Goal: Transaction & Acquisition: Purchase product/service

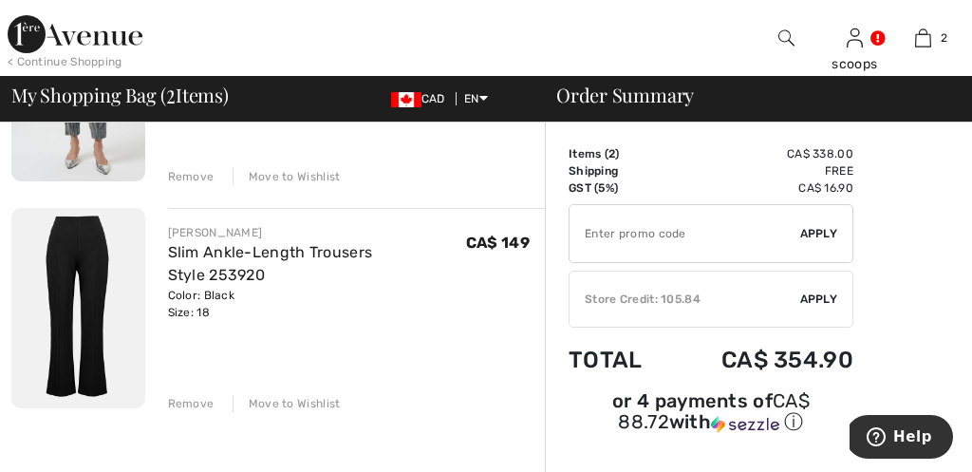
scroll to position [300, 0]
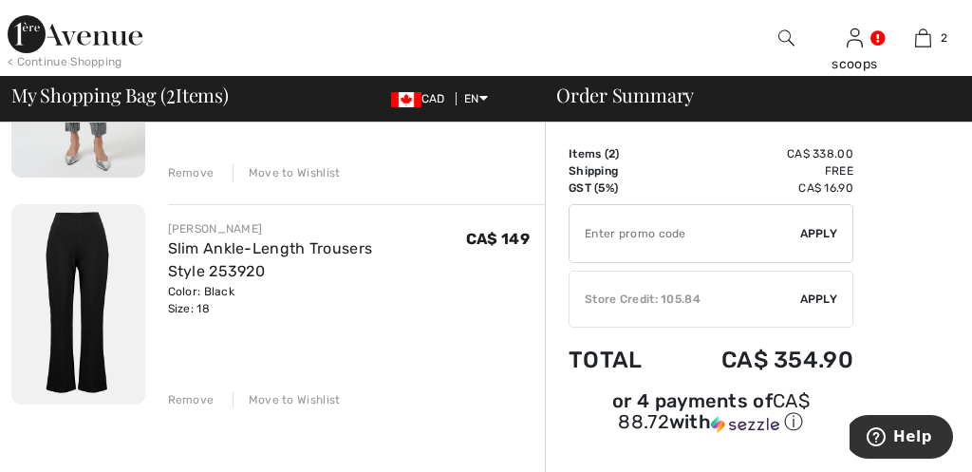
click at [184, 397] on div "Remove" at bounding box center [191, 399] width 46 height 17
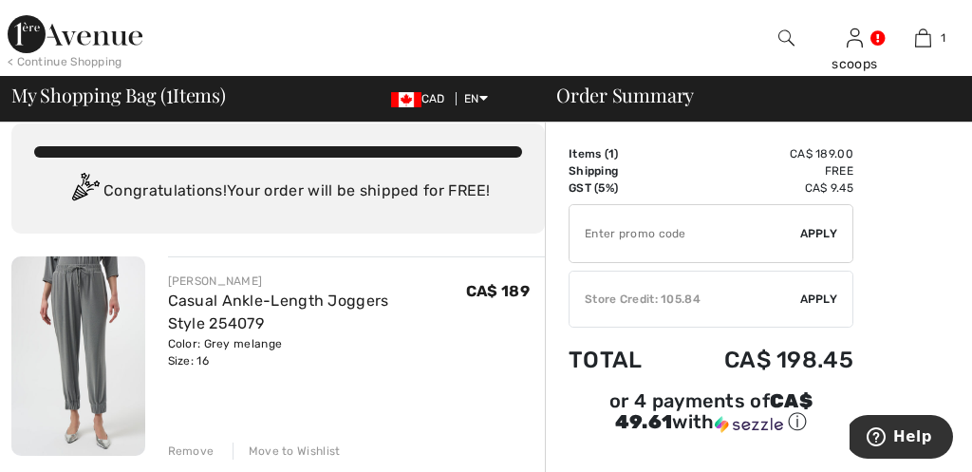
scroll to position [22, 0]
click at [650, 296] on div "Store Credit: 105.84" at bounding box center [684, 298] width 231 height 17
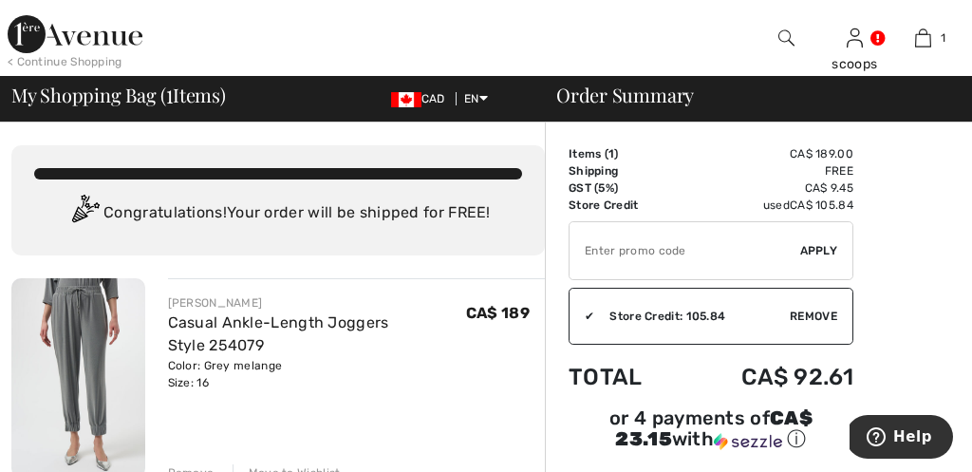
scroll to position [0, 0]
click at [222, 316] on link "Casual Ankle-Length Joggers Style 254079" at bounding box center [278, 333] width 221 height 41
click at [70, 343] on img at bounding box center [78, 377] width 134 height 199
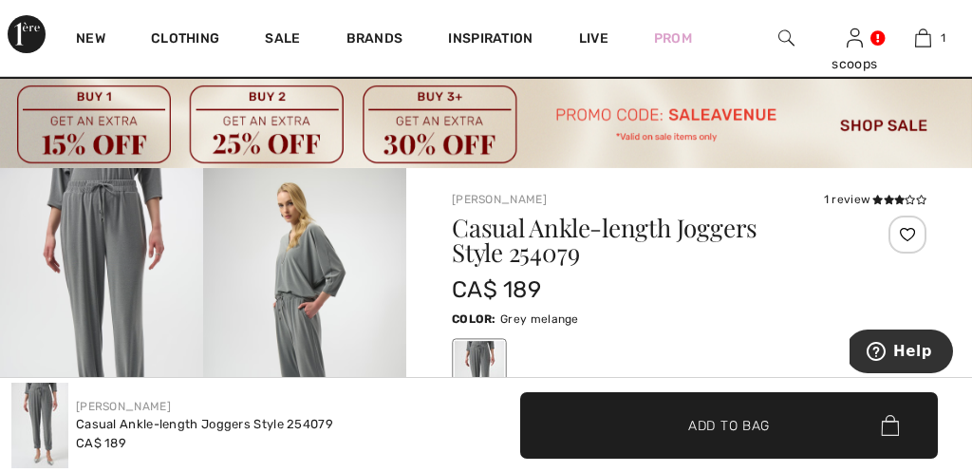
scroll to position [37, 0]
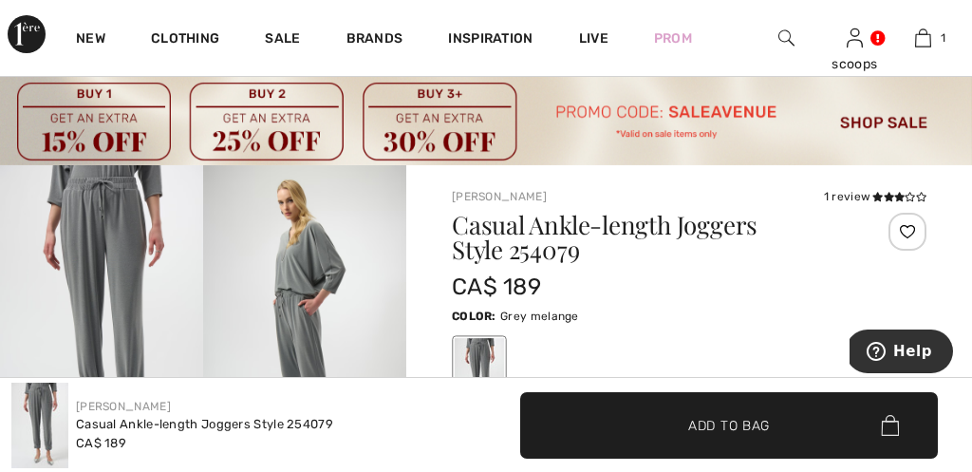
click at [143, 338] on img at bounding box center [101, 317] width 203 height 305
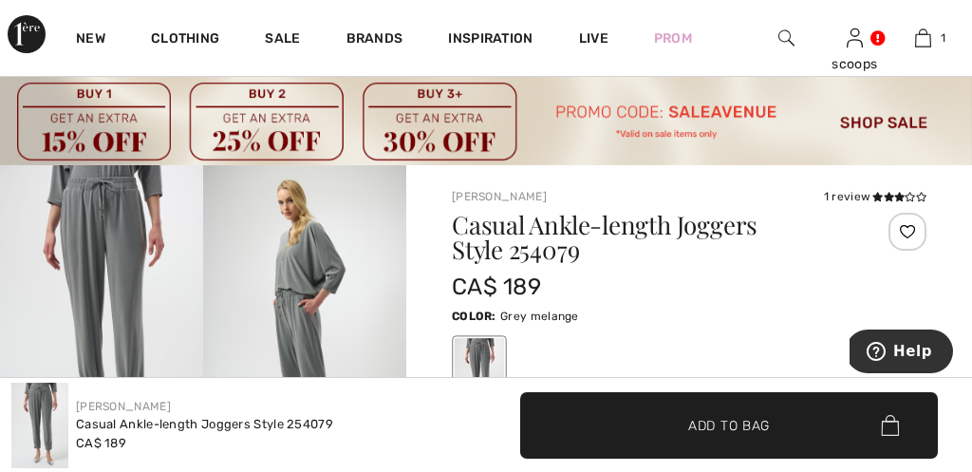
click at [160, 336] on img at bounding box center [101, 317] width 203 height 305
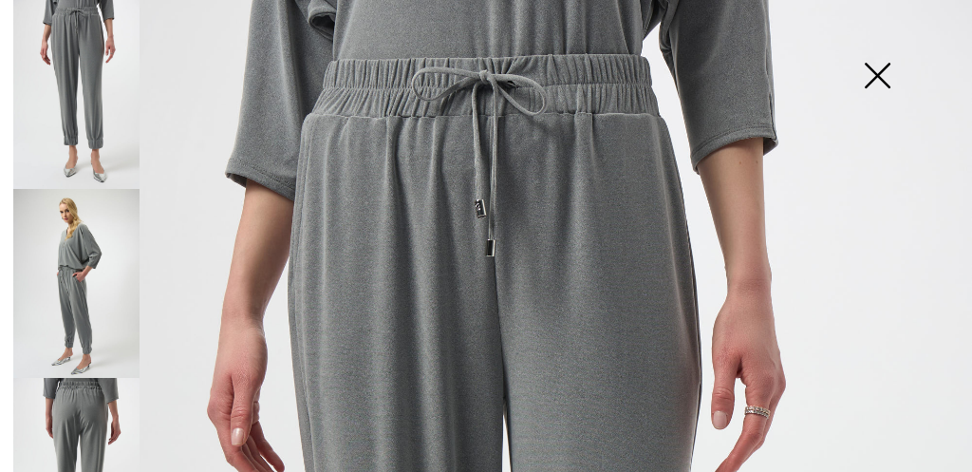
click at [80, 257] on img at bounding box center [76, 283] width 126 height 189
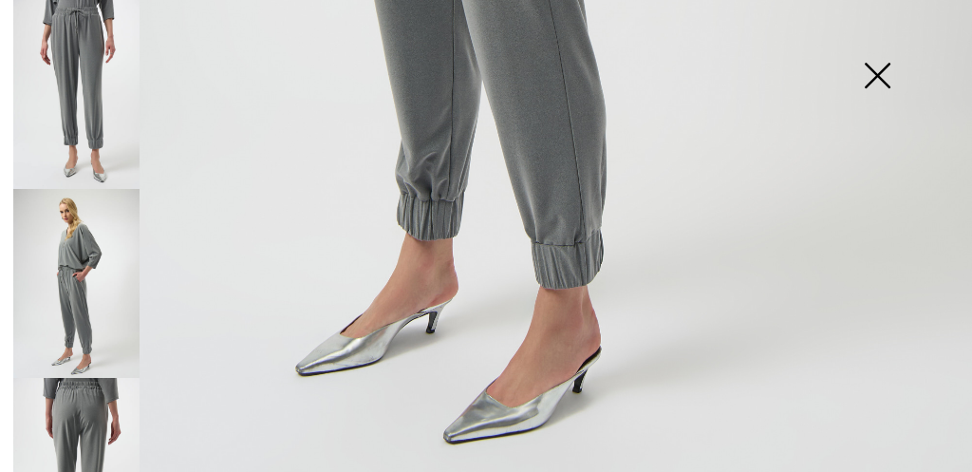
scroll to position [979, 0]
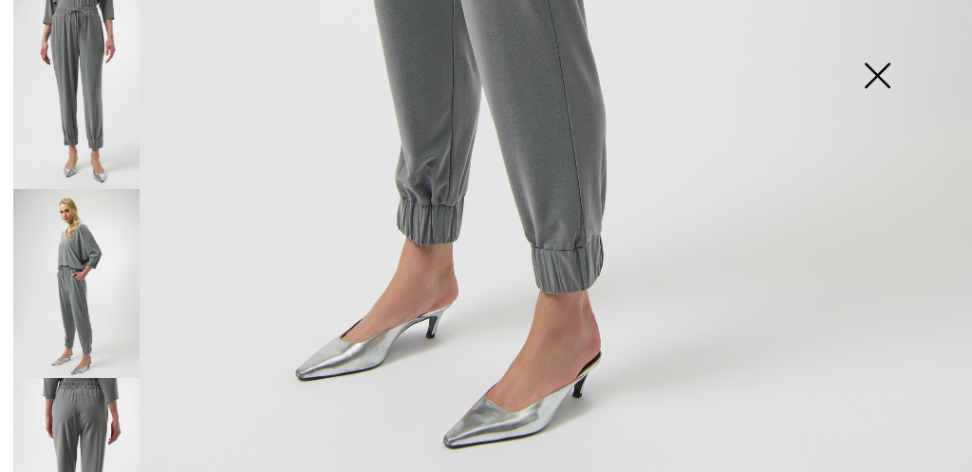
click at [74, 246] on img at bounding box center [76, 283] width 126 height 189
click at [79, 253] on img at bounding box center [76, 283] width 126 height 189
click at [87, 381] on img at bounding box center [76, 472] width 126 height 189
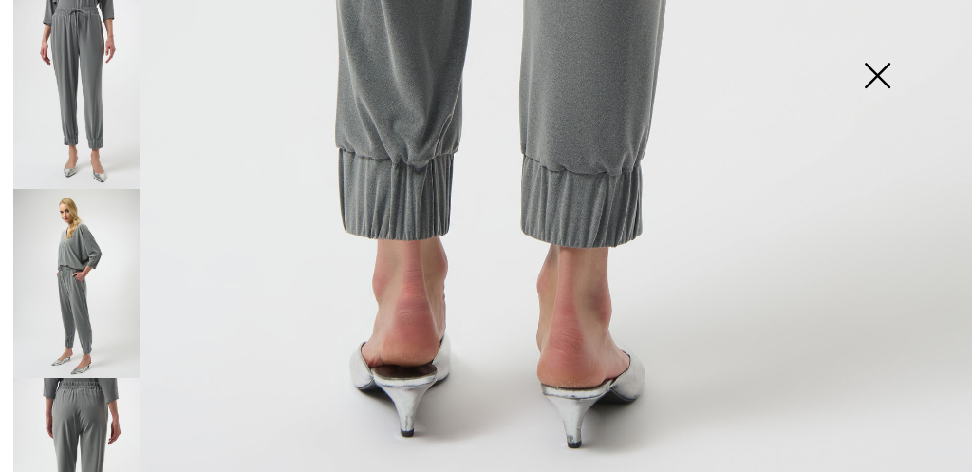
click at [876, 72] on img at bounding box center [876, 77] width 95 height 98
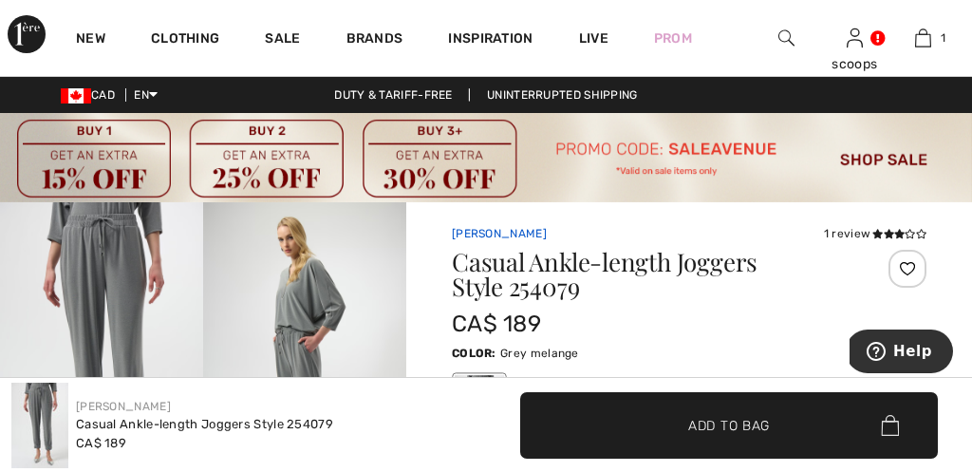
scroll to position [0, 0]
click at [511, 239] on link "[PERSON_NAME]" at bounding box center [499, 233] width 95 height 13
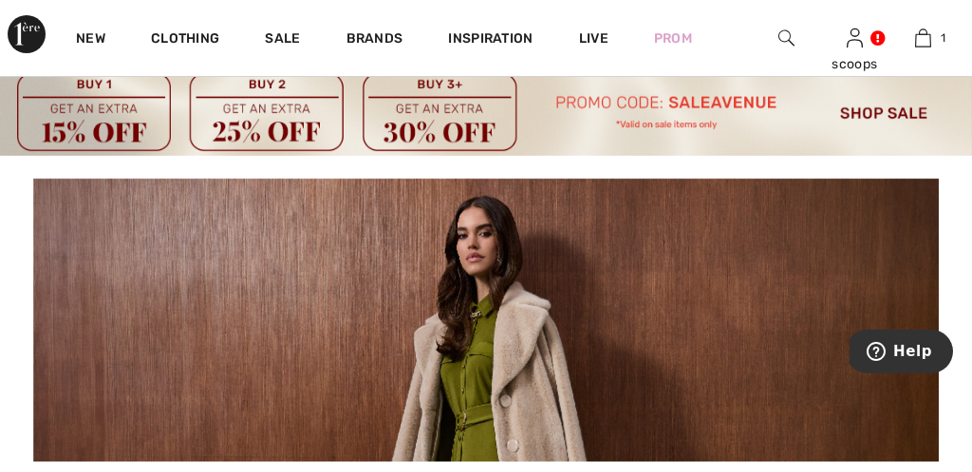
scroll to position [41, 0]
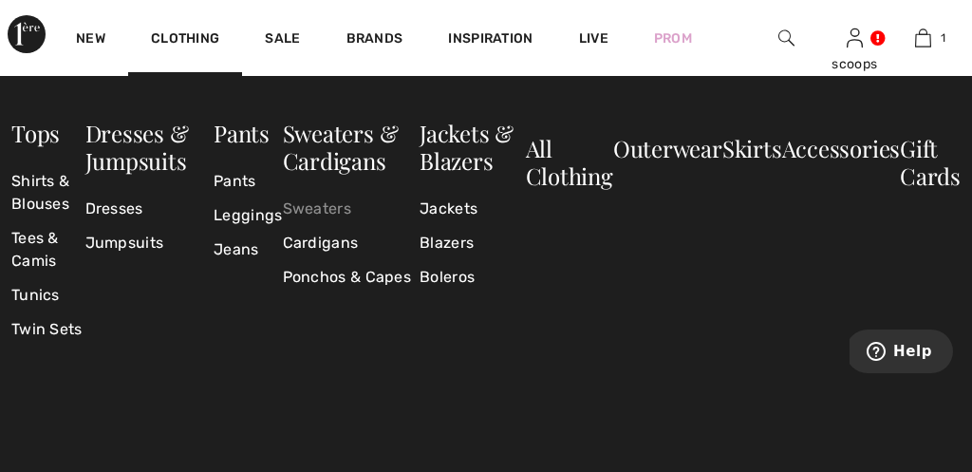
click at [328, 218] on link "Sweaters" at bounding box center [352, 209] width 138 height 34
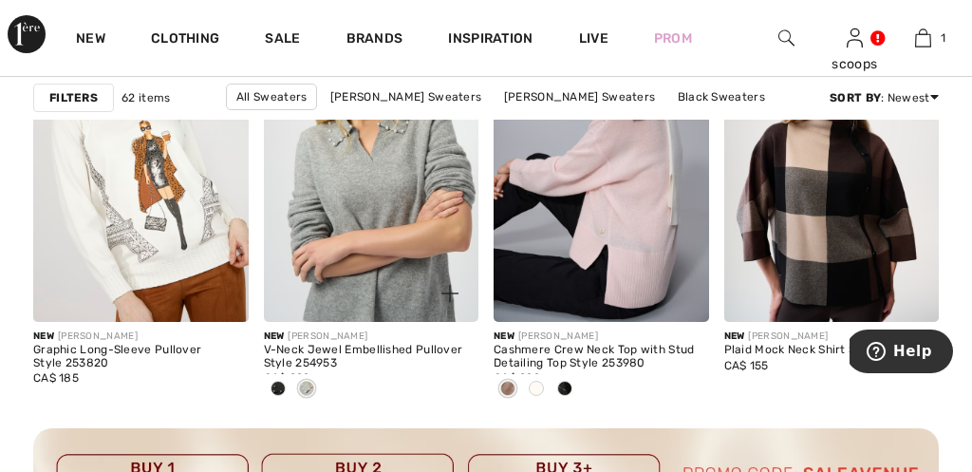
scroll to position [1660, 0]
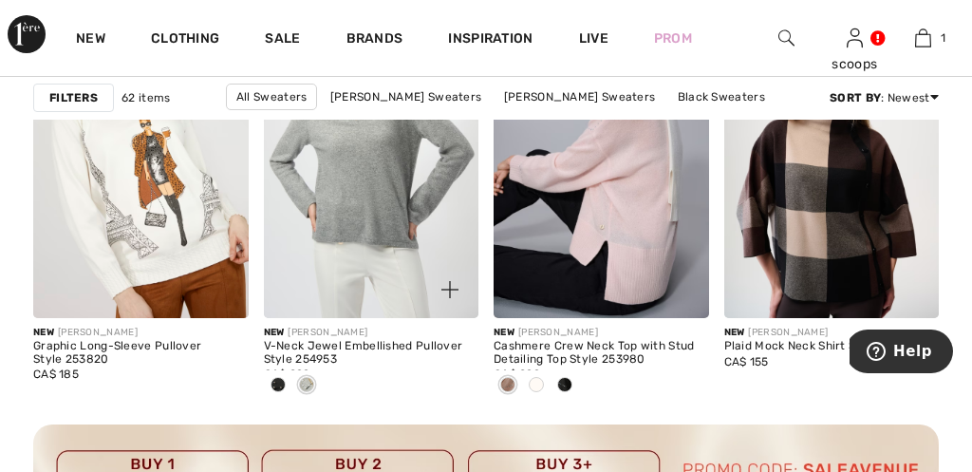
click at [446, 287] on img at bounding box center [449, 289] width 17 height 17
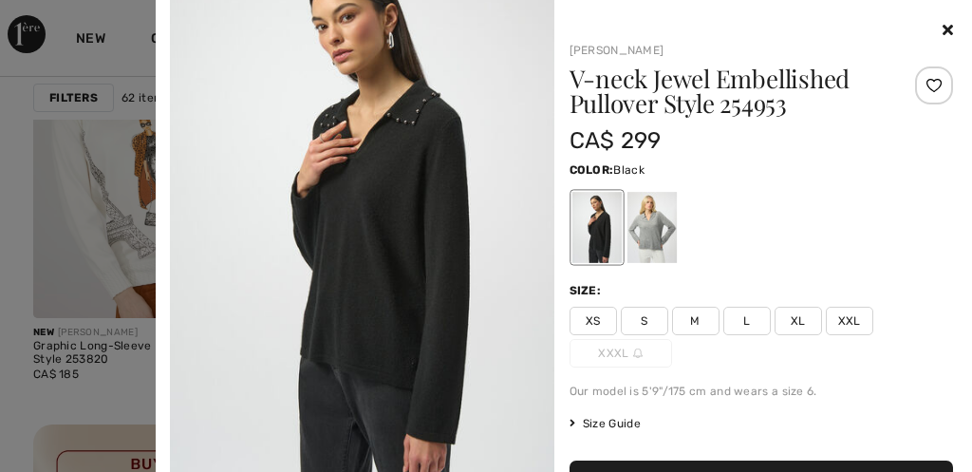
scroll to position [71, 0]
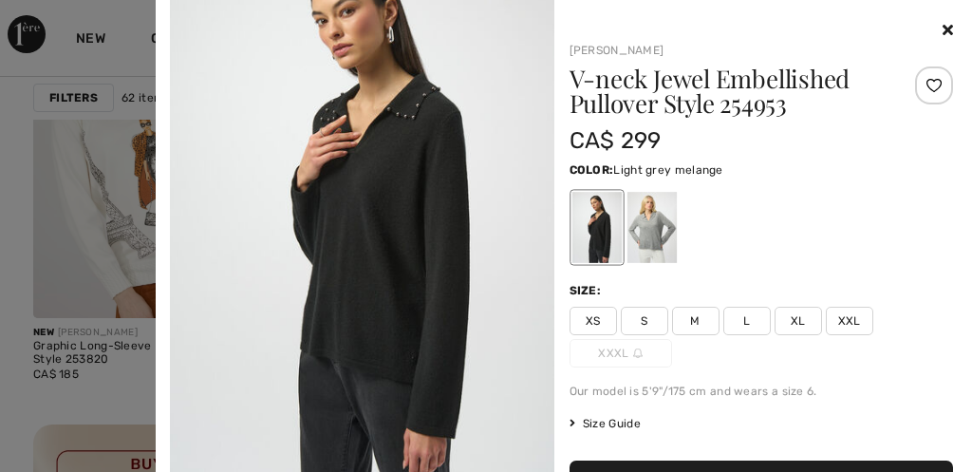
click at [648, 233] on div at bounding box center [650, 227] width 49 height 71
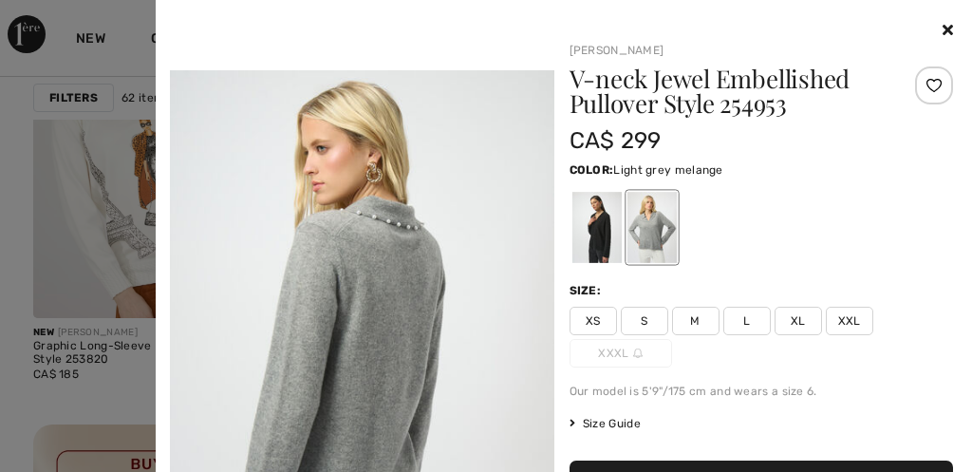
scroll to position [1277, 0]
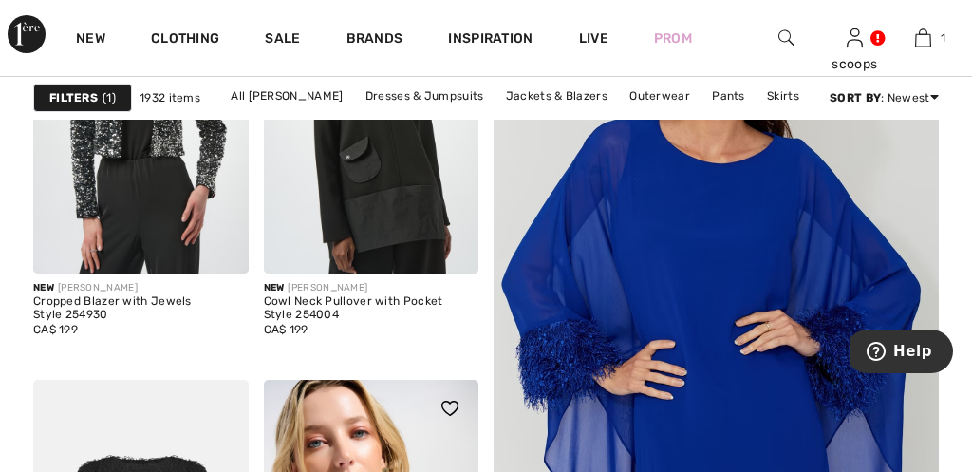
scroll to position [664, 0]
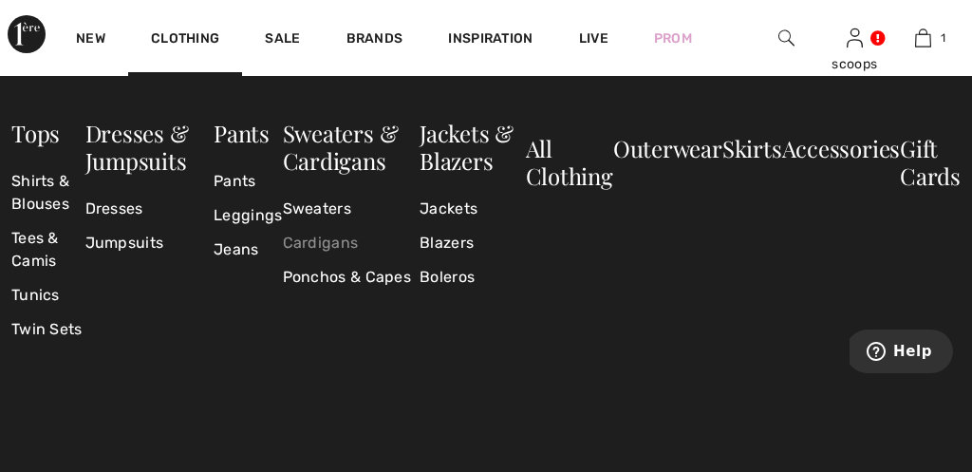
click at [310, 242] on link "Cardigans" at bounding box center [352, 243] width 138 height 34
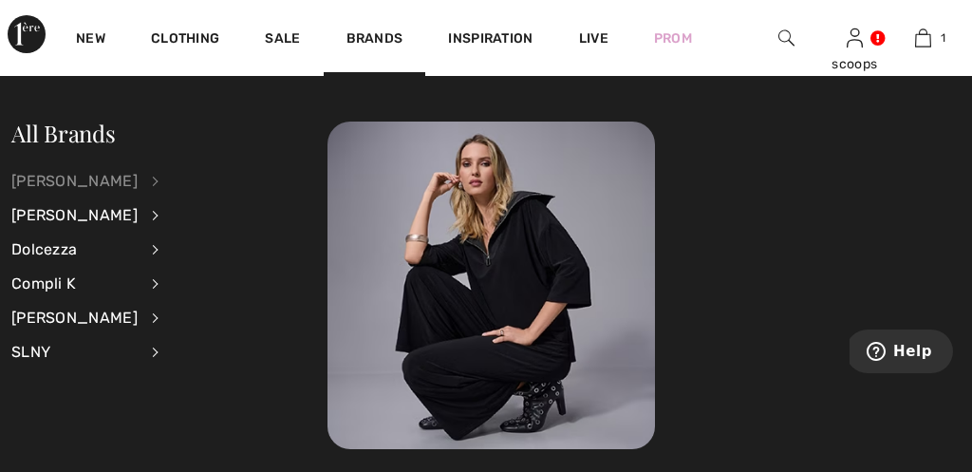
click at [100, 188] on div "[PERSON_NAME]" at bounding box center [74, 181] width 126 height 34
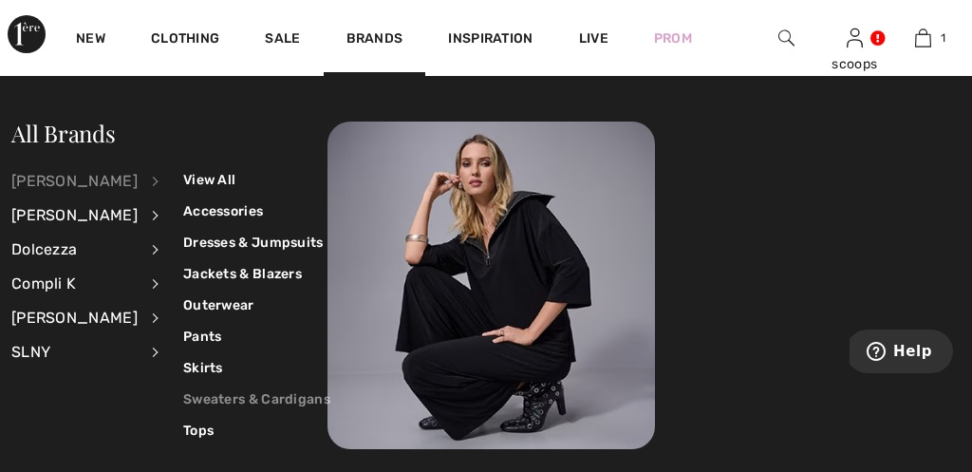
click at [213, 396] on link "Sweaters & Cardigans" at bounding box center [256, 398] width 147 height 31
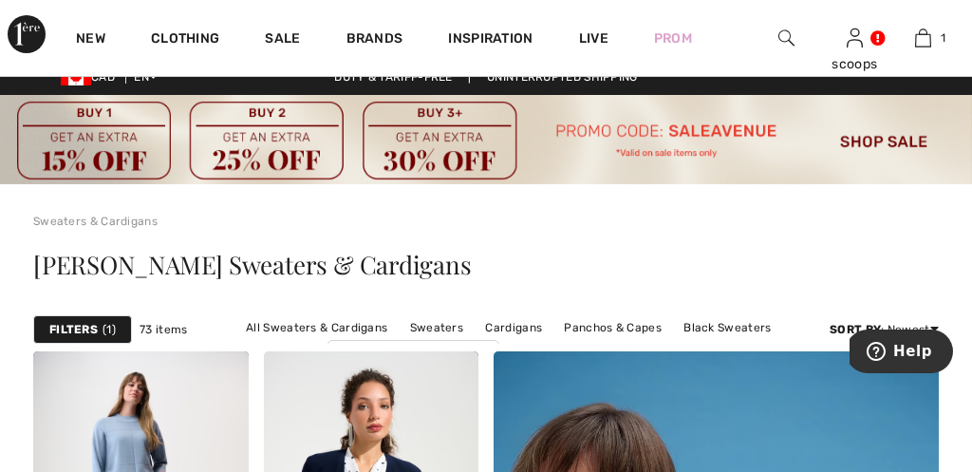
scroll to position [23, 0]
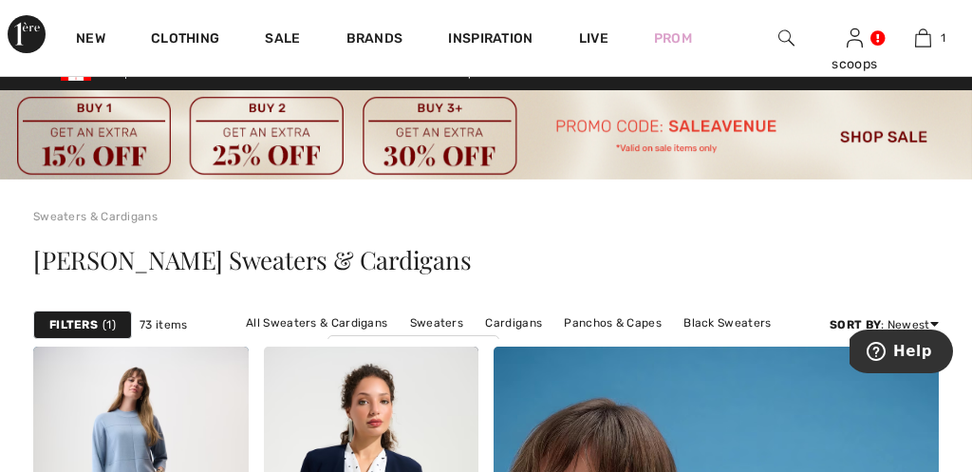
click at [102, 324] on span "1" at bounding box center [108, 324] width 13 height 17
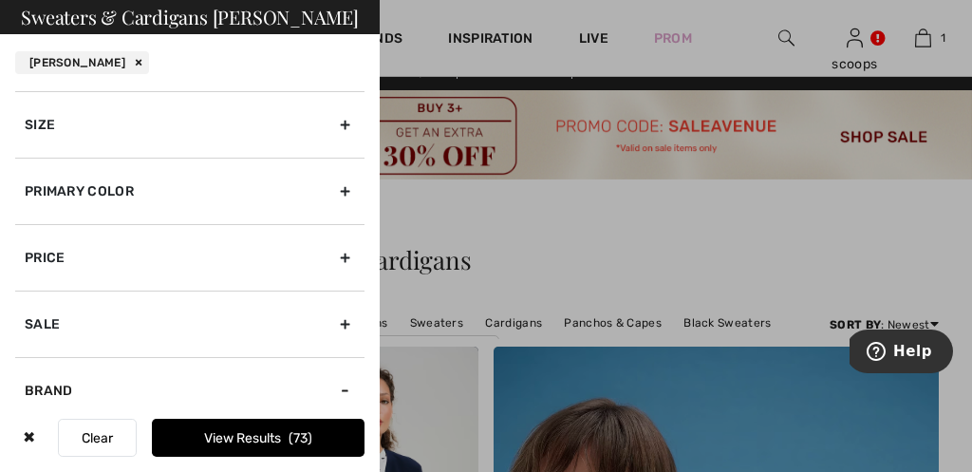
click at [342, 187] on div "Primary Color" at bounding box center [189, 191] width 349 height 66
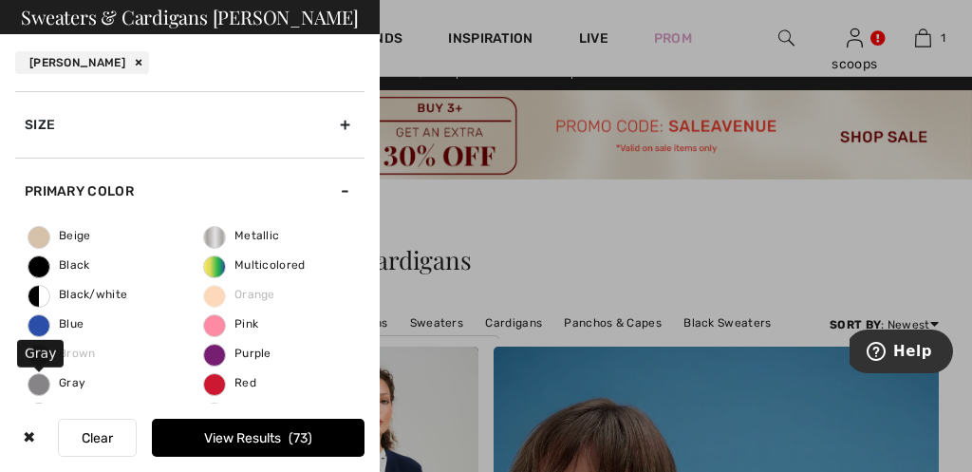
click at [45, 384] on span "Gray" at bounding box center [56, 382] width 57 height 13
click at [0, 0] on input "Gray" at bounding box center [0, 0] width 0 height 0
click at [234, 438] on button "View Results 6" at bounding box center [258, 437] width 213 height 38
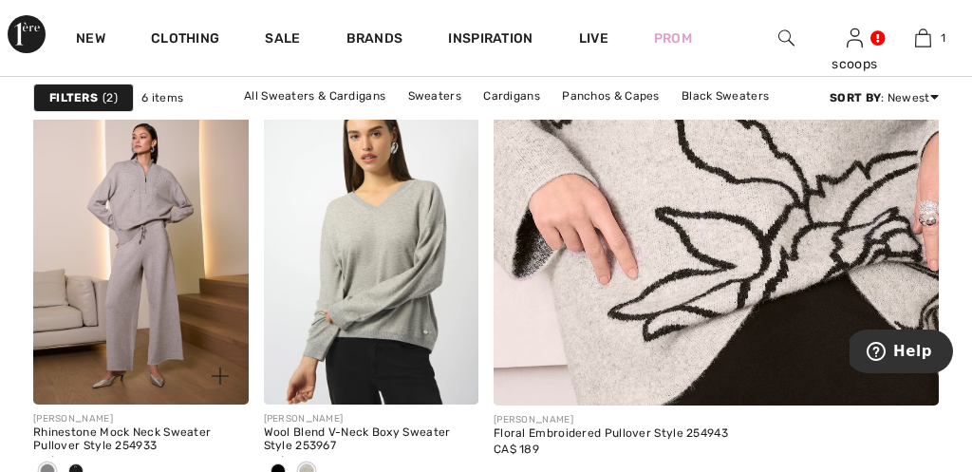
scroll to position [732, 0]
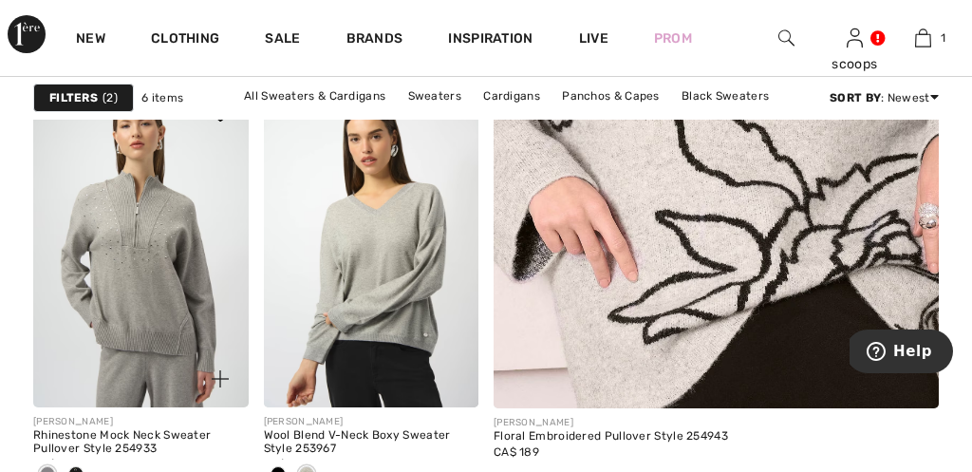
click at [141, 324] on img at bounding box center [140, 246] width 215 height 323
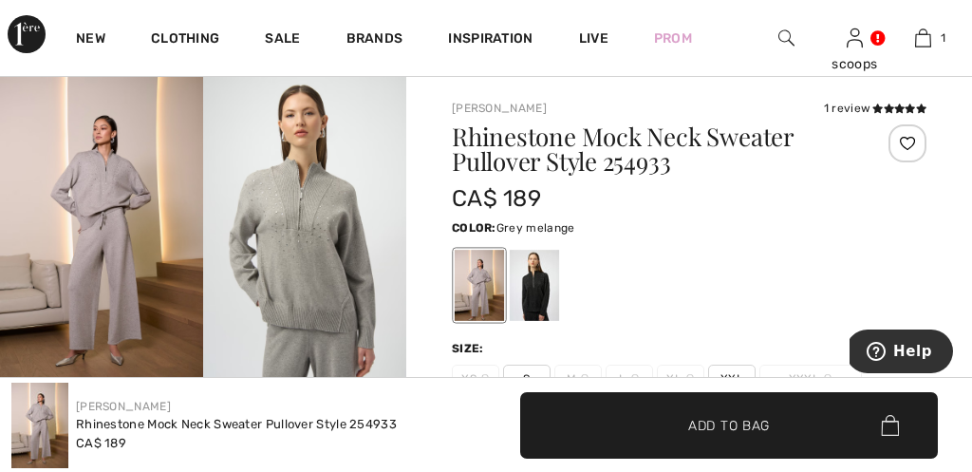
scroll to position [127, 0]
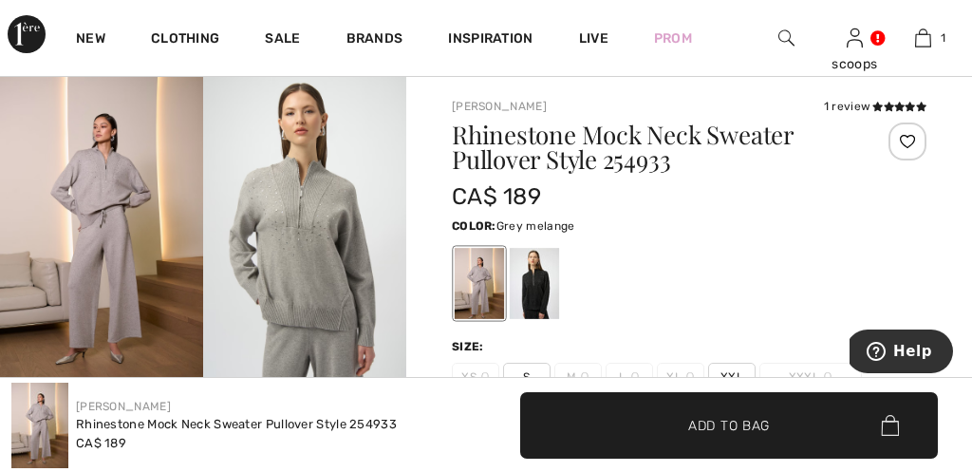
click at [302, 305] on img at bounding box center [304, 227] width 203 height 305
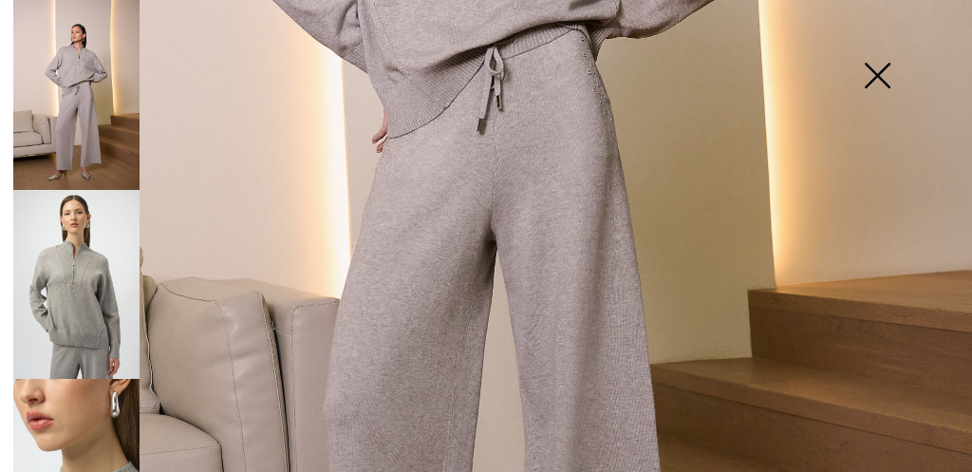
scroll to position [68, 0]
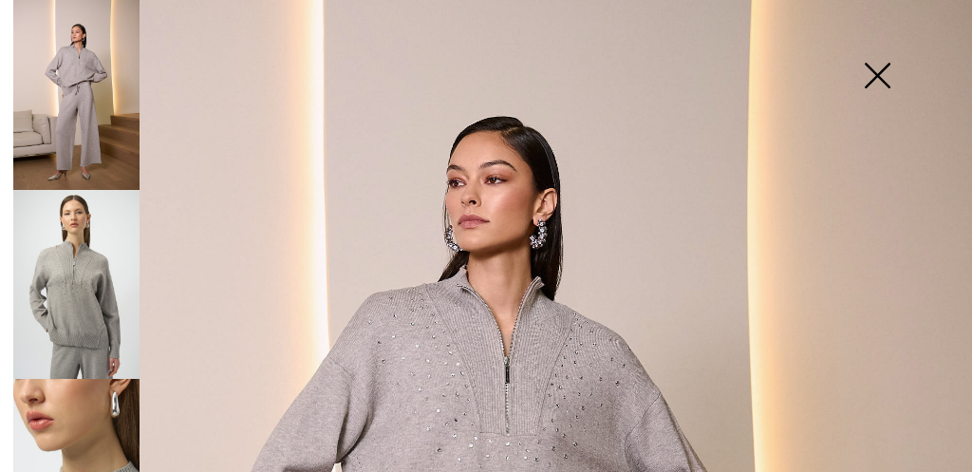
click at [875, 81] on img at bounding box center [876, 77] width 95 height 98
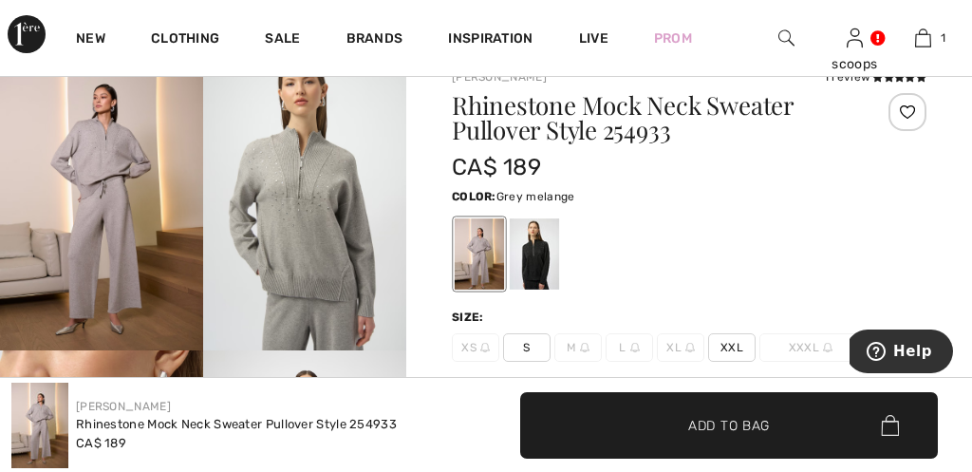
scroll to position [157, 0]
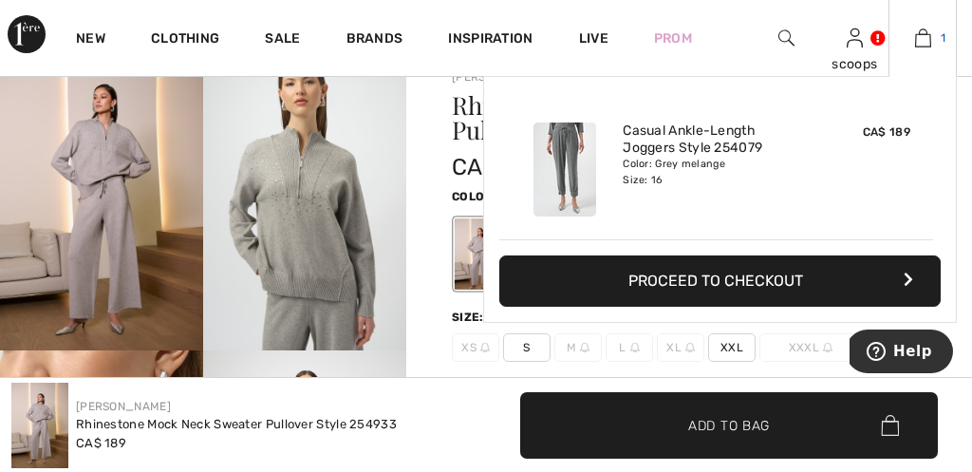
click at [913, 40] on link "1" at bounding box center [922, 38] width 66 height 23
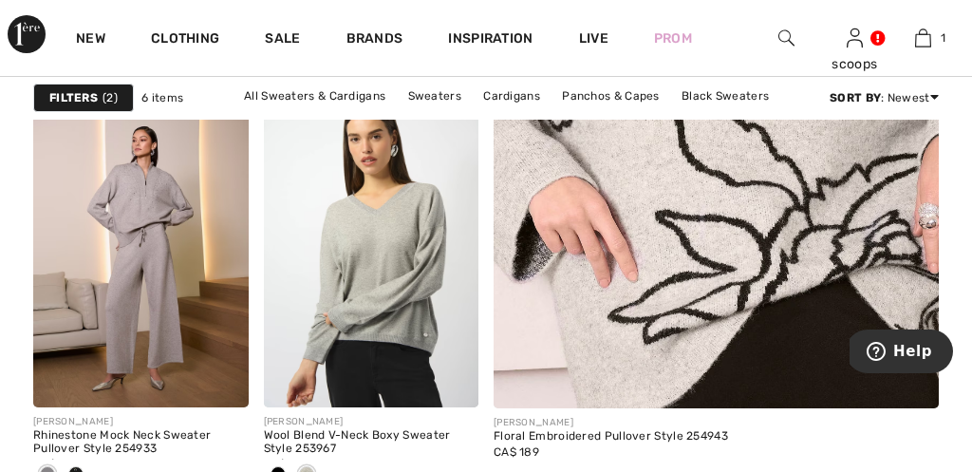
click at [249, 130] on div "New [PERSON_NAME] V-Neck Jewel Embellished Pullover Style 254953 CA$ 299 New [P…" at bounding box center [485, 291] width 905 height 1271
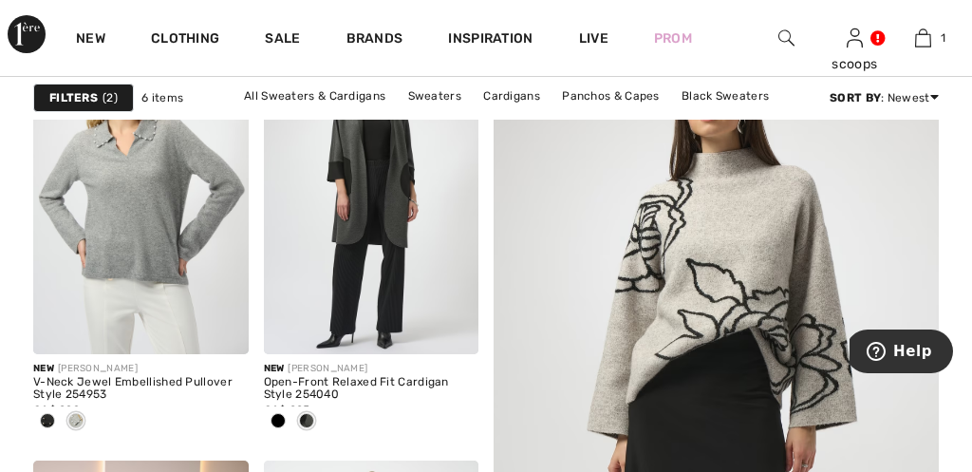
scroll to position [360, 0]
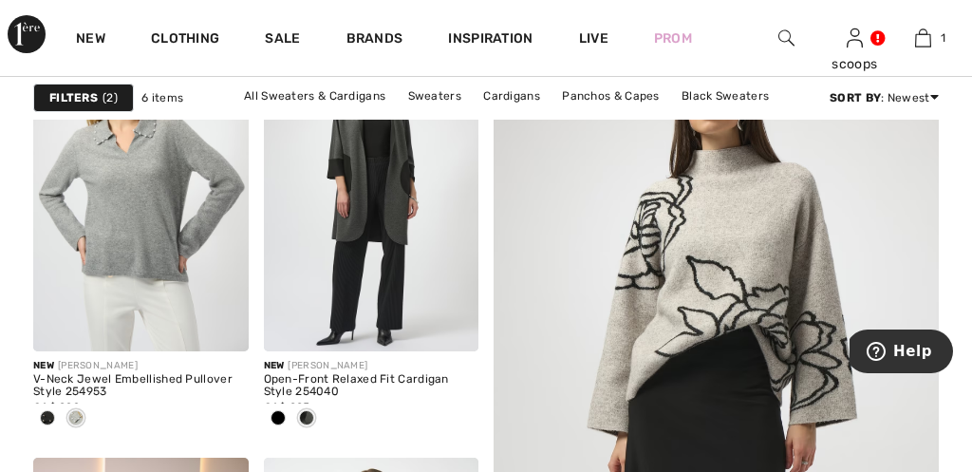
click at [742, 235] on img at bounding box center [716, 428] width 534 height 801
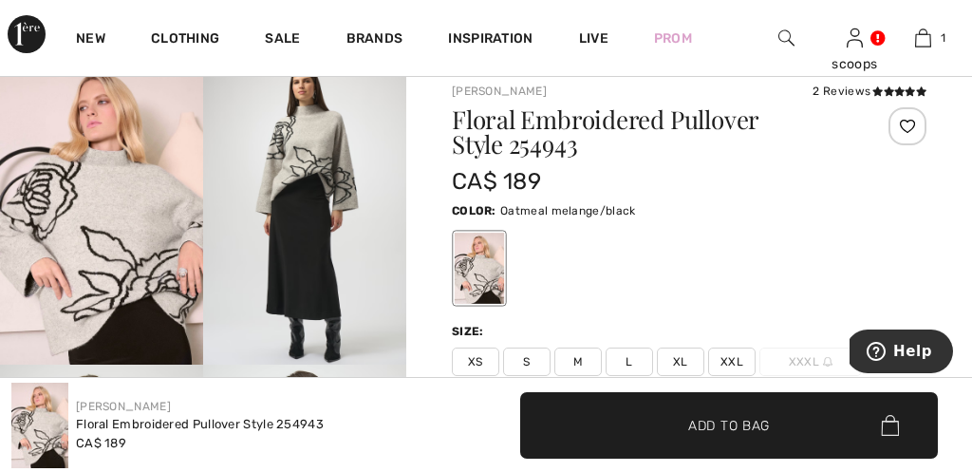
scroll to position [156, 0]
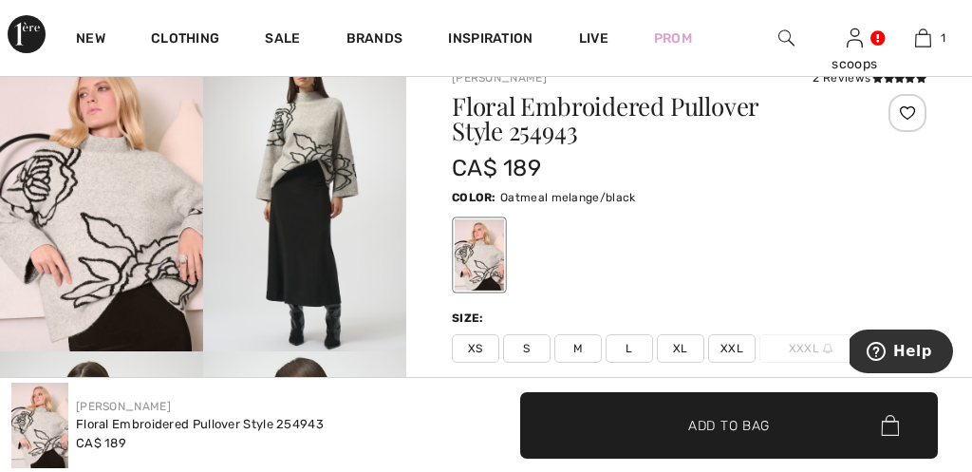
click at [295, 179] on img at bounding box center [304, 198] width 203 height 305
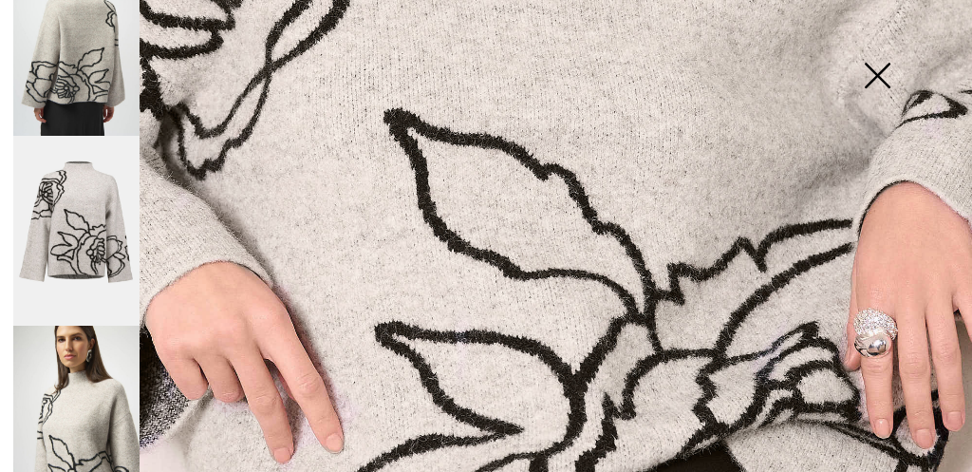
scroll to position [691, 0]
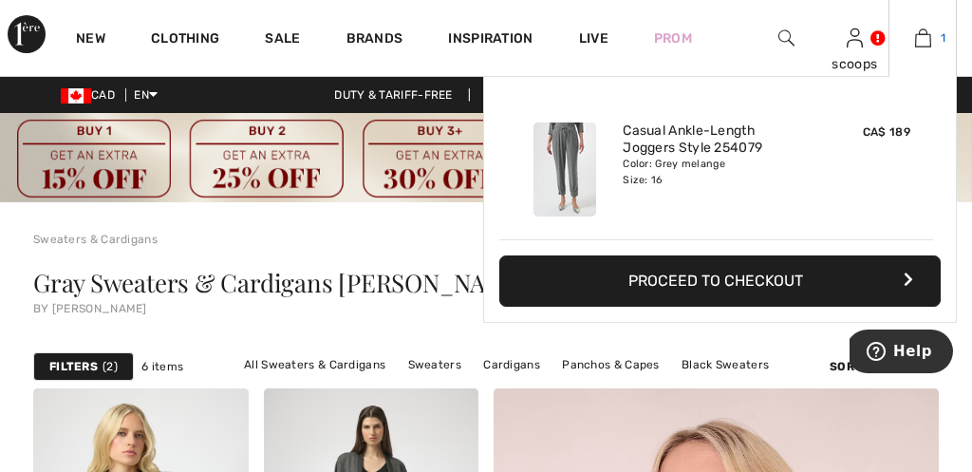
click at [924, 33] on img at bounding box center [923, 38] width 16 height 23
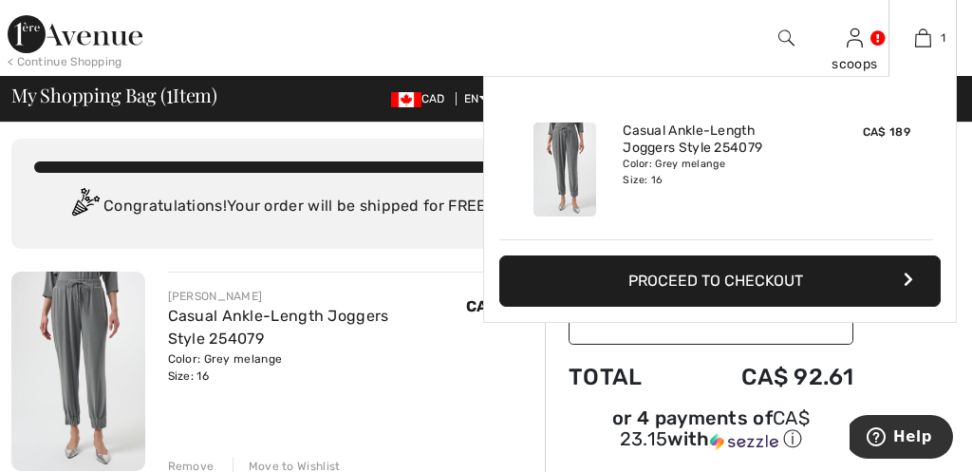
scroll to position [11, 0]
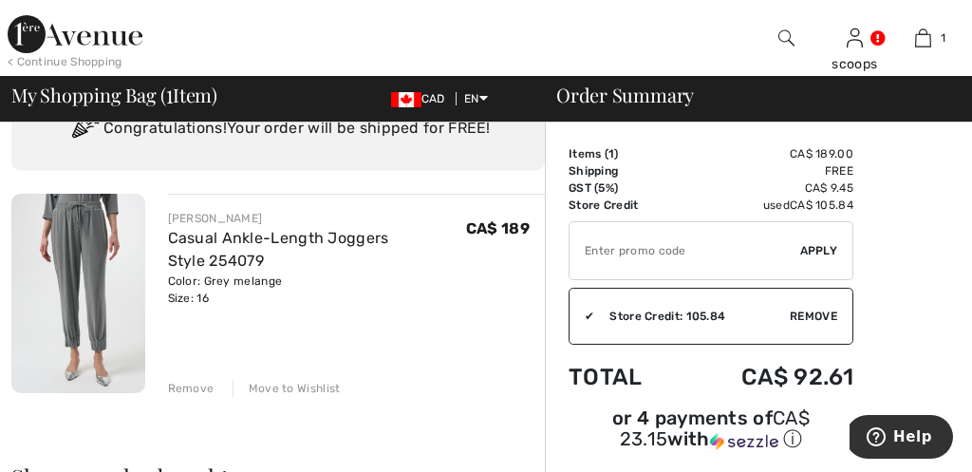
scroll to position [89, 0]
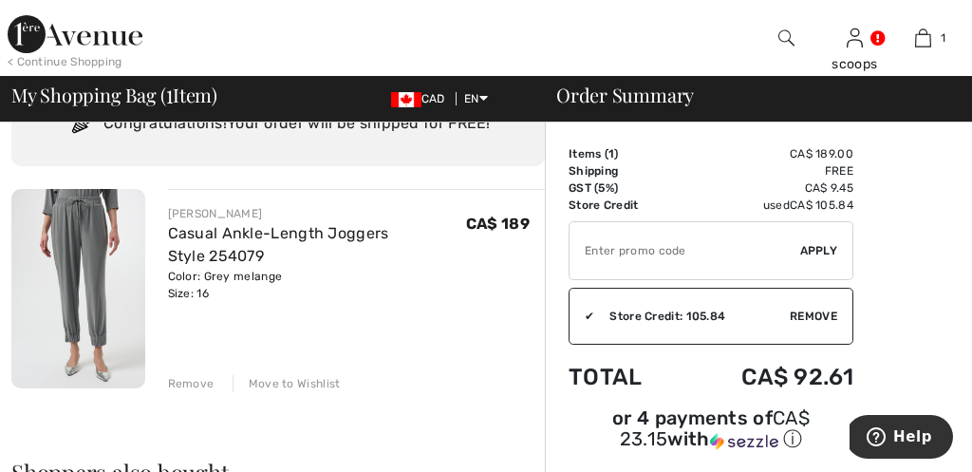
click at [310, 380] on div "Move to Wishlist" at bounding box center [286, 383] width 108 height 17
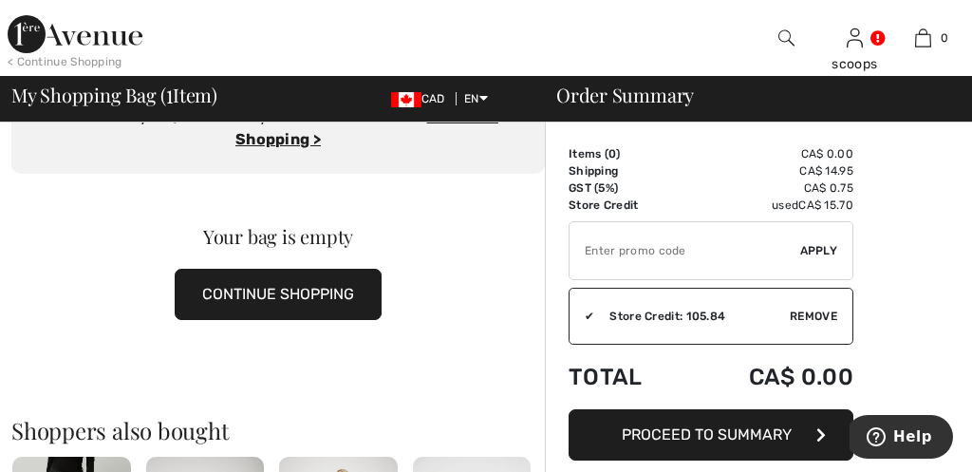
click at [821, 309] on span "Remove" at bounding box center [813, 315] width 47 height 17
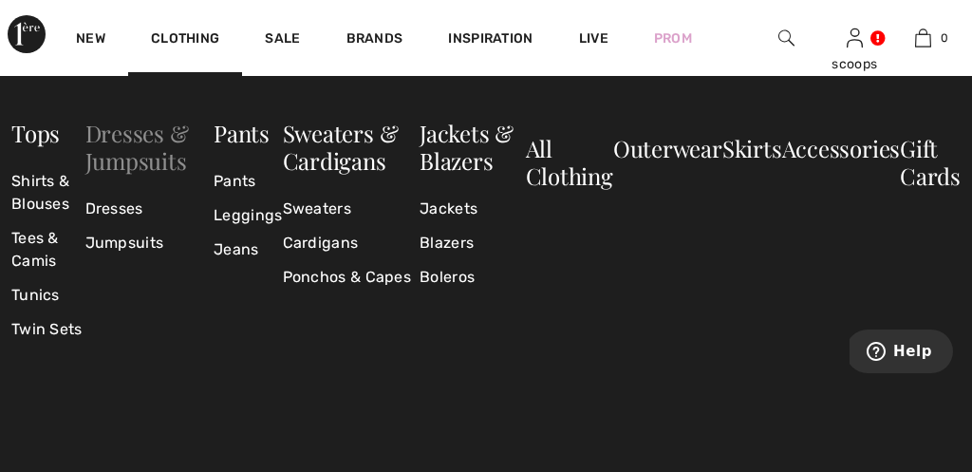
scroll to position [48, 0]
click at [433, 362] on div "Tops Shirts & Blouses Tees & Camis Tunics Twin Sets Dresses & Jumpsuits Dresses…" at bounding box center [486, 303] width 972 height 455
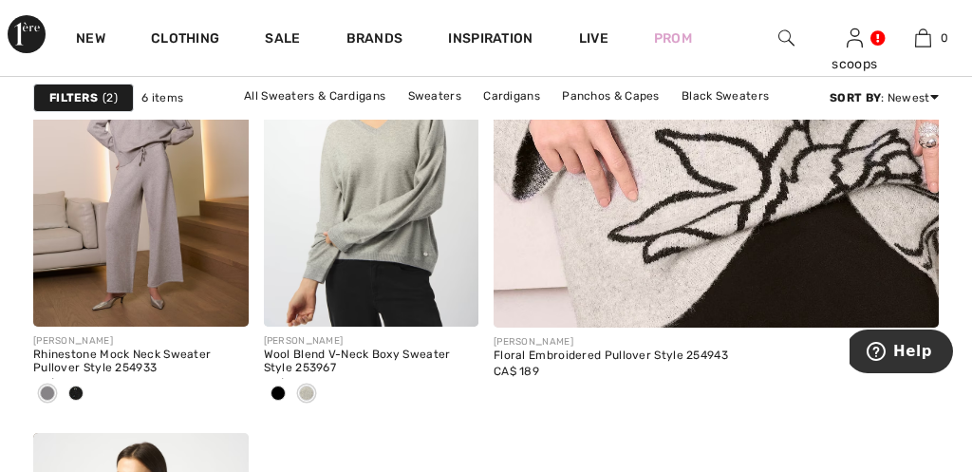
scroll to position [814, 0]
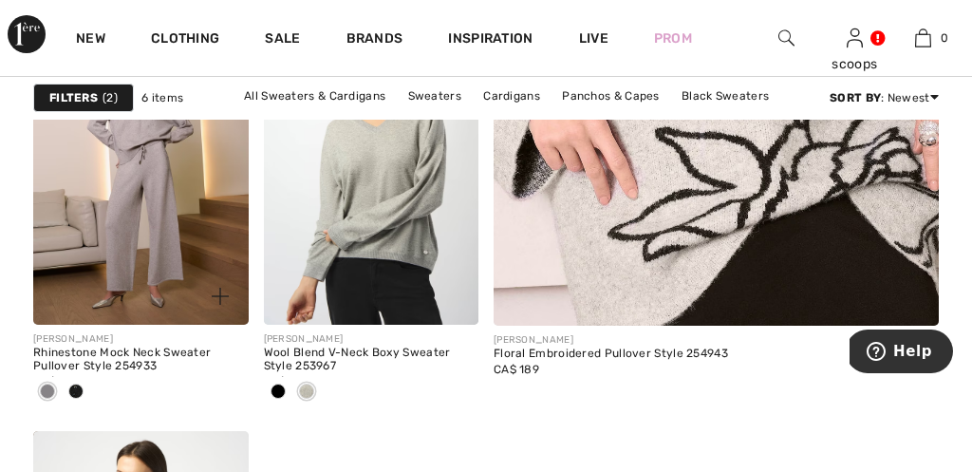
click at [220, 297] on img at bounding box center [220, 296] width 17 height 17
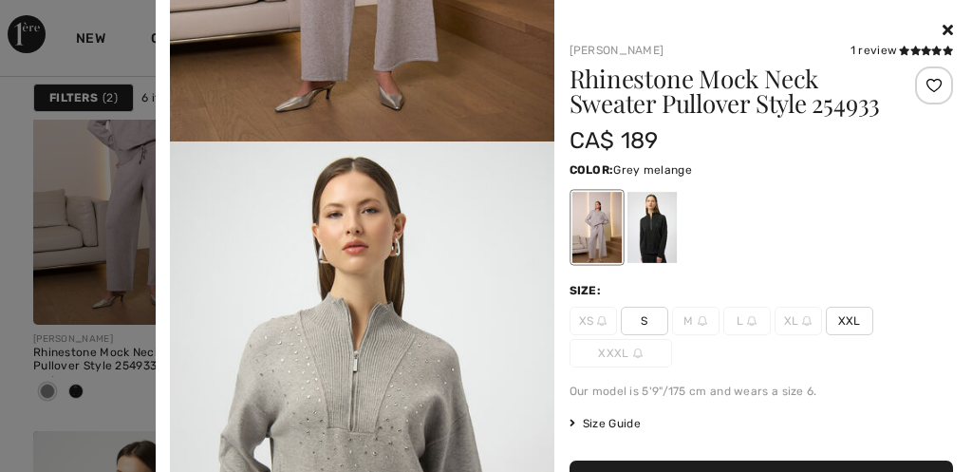
scroll to position [437, 0]
